Goal: Transaction & Acquisition: Book appointment/travel/reservation

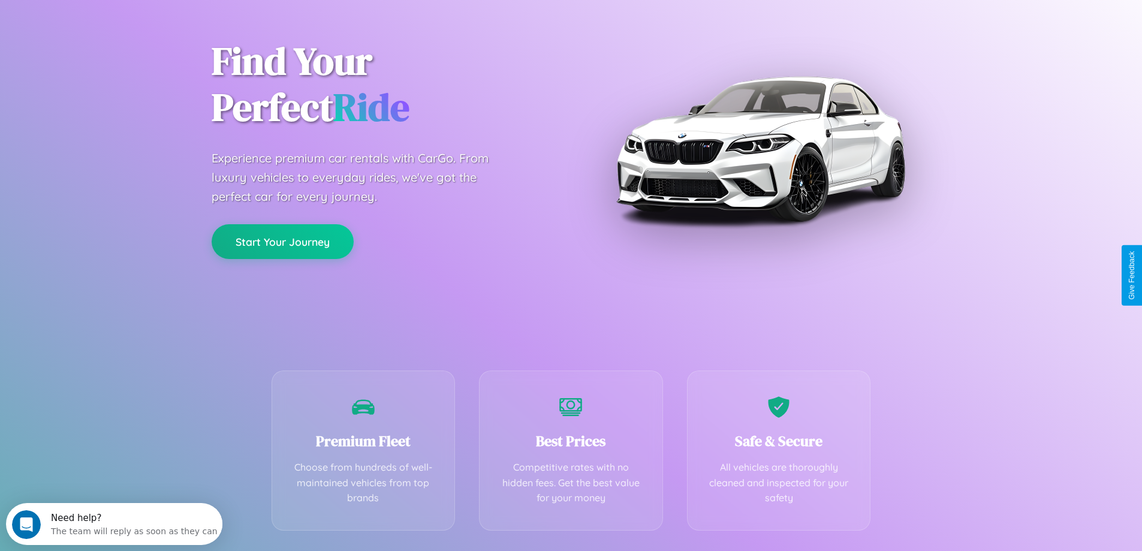
scroll to position [236, 0]
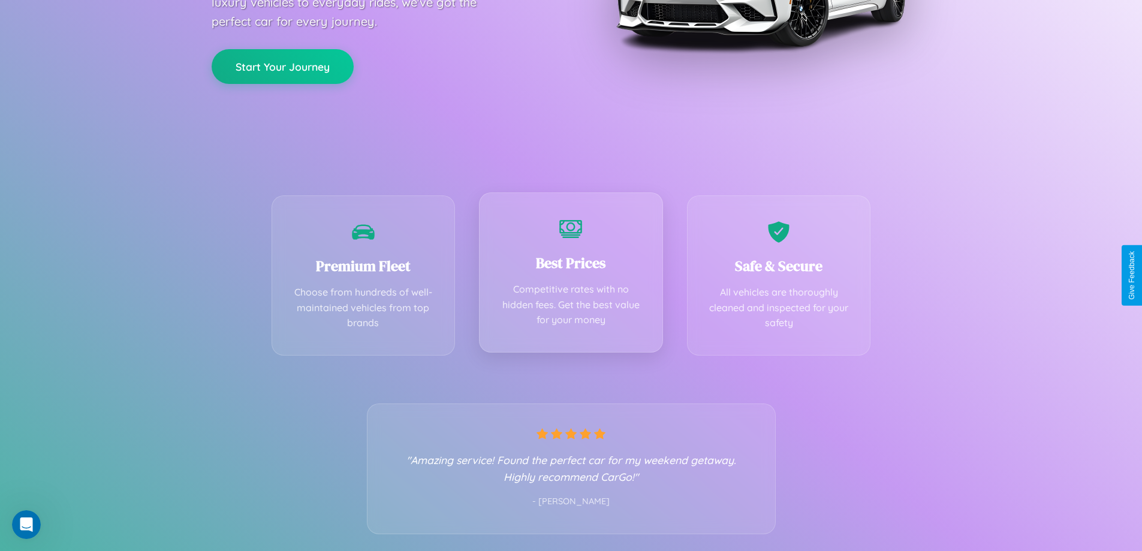
click at [571, 275] on div "Best Prices Competitive rates with no hidden fees. Get the best value for your …" at bounding box center [571, 272] width 184 height 160
click at [282, 65] on button "Start Your Journey" at bounding box center [283, 65] width 142 height 35
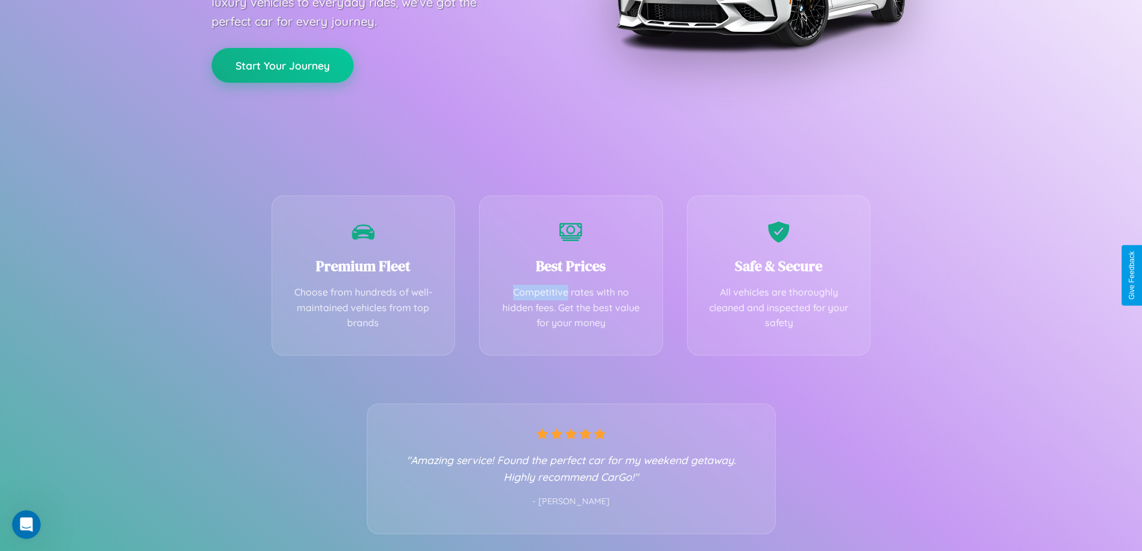
click at [282, 65] on button "Start Your Journey" at bounding box center [283, 65] width 142 height 35
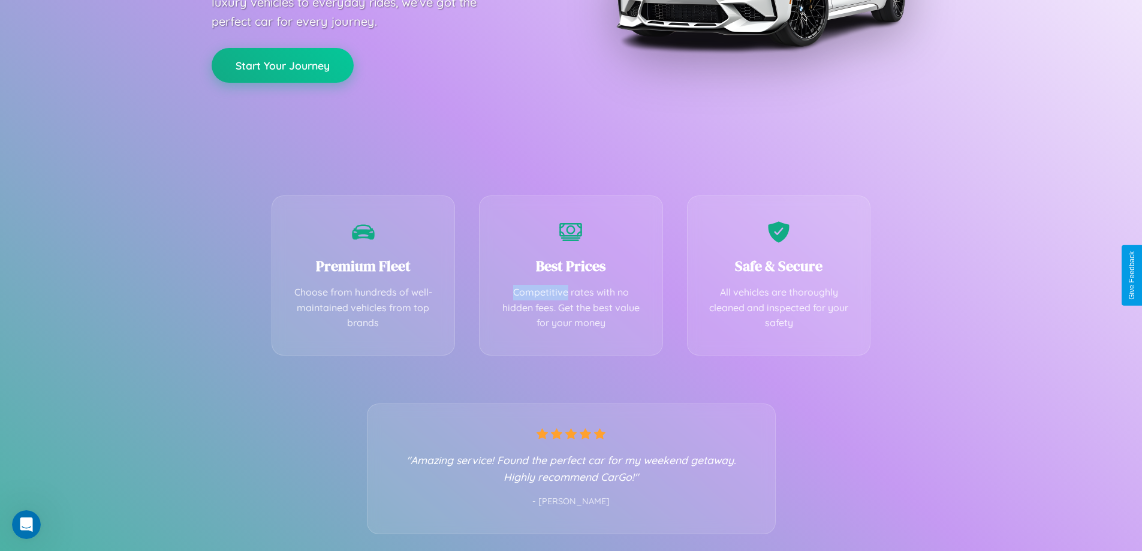
click at [282, 65] on button "Start Your Journey" at bounding box center [283, 65] width 142 height 35
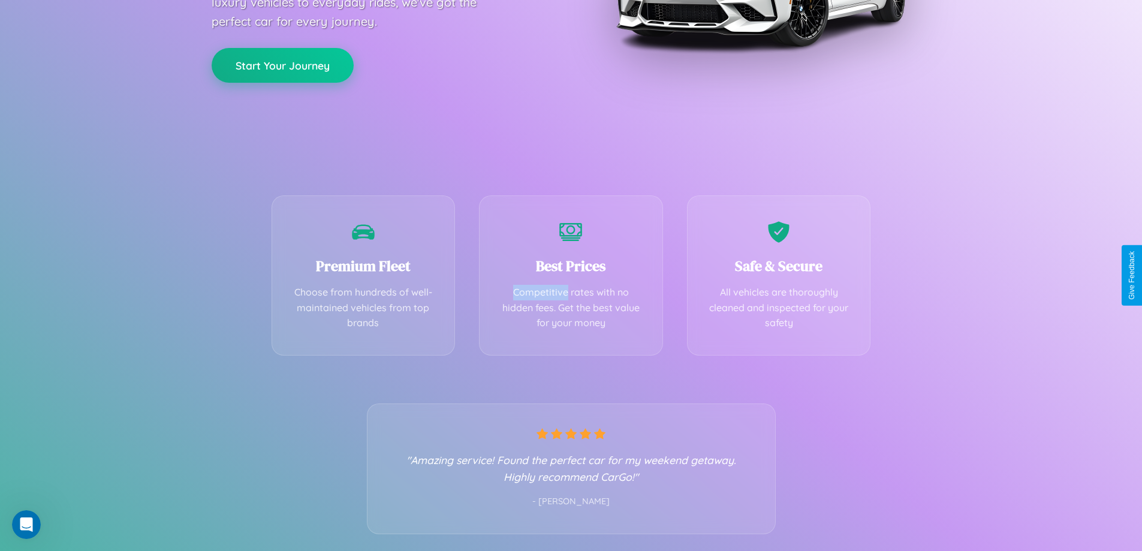
click at [282, 65] on button "Start Your Journey" at bounding box center [283, 65] width 142 height 35
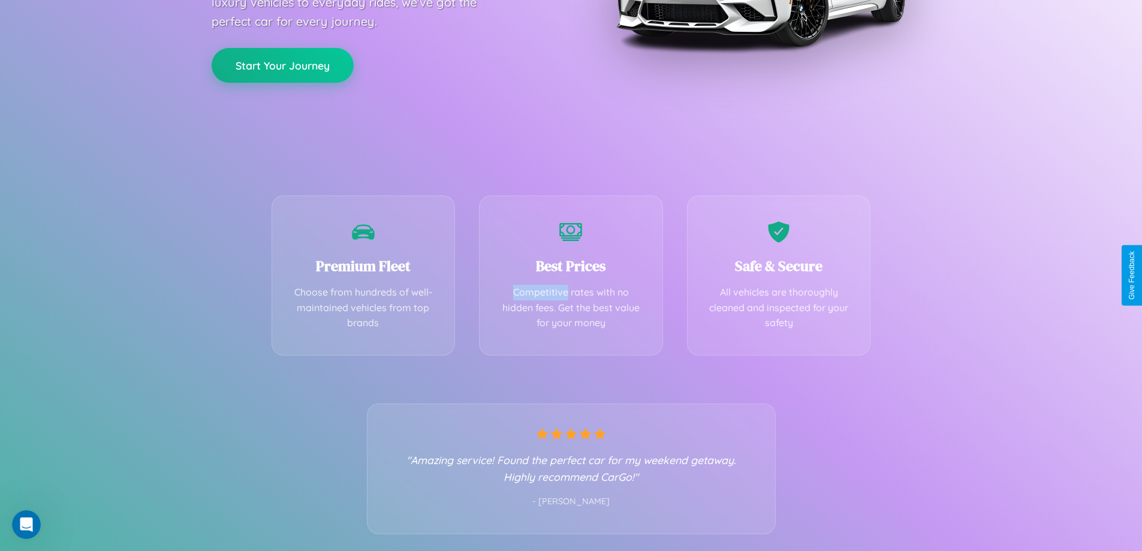
click at [282, 65] on button "Start Your Journey" at bounding box center [283, 65] width 142 height 35
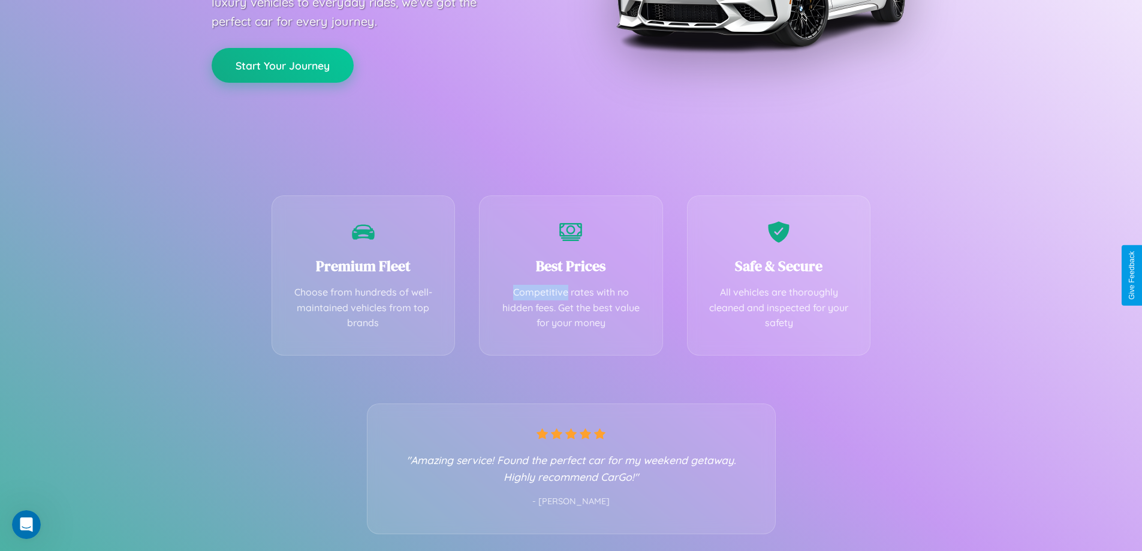
click at [282, 65] on button "Start Your Journey" at bounding box center [283, 65] width 142 height 35
